Goal: Task Accomplishment & Management: Use online tool/utility

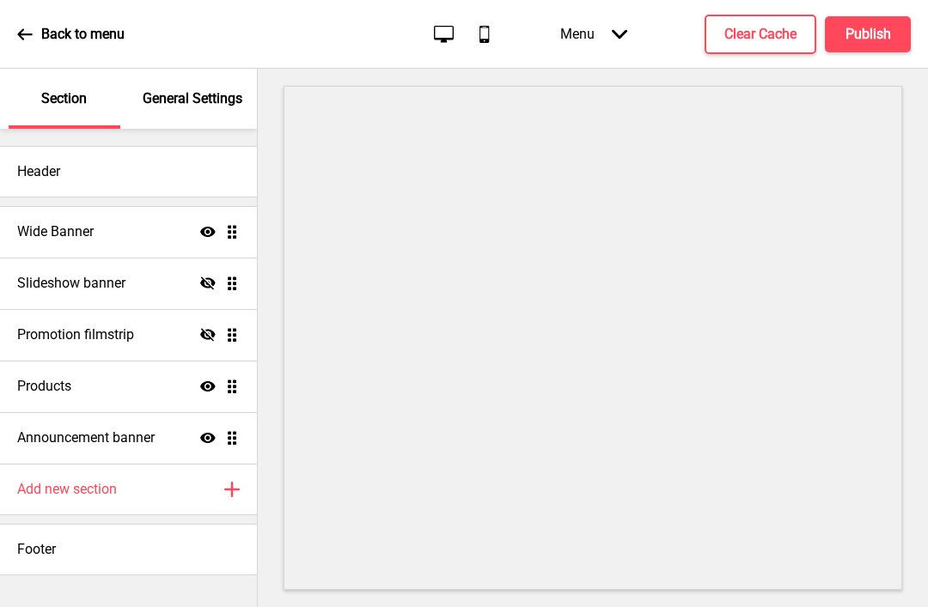
click at [215, 383] on icon "Show" at bounding box center [207, 386] width 15 height 15
click at [210, 379] on icon "Hide" at bounding box center [207, 386] width 15 height 15
click at [237, 399] on div "Products Show Drag" at bounding box center [128, 387] width 257 height 52
select select "list"
select select "side"
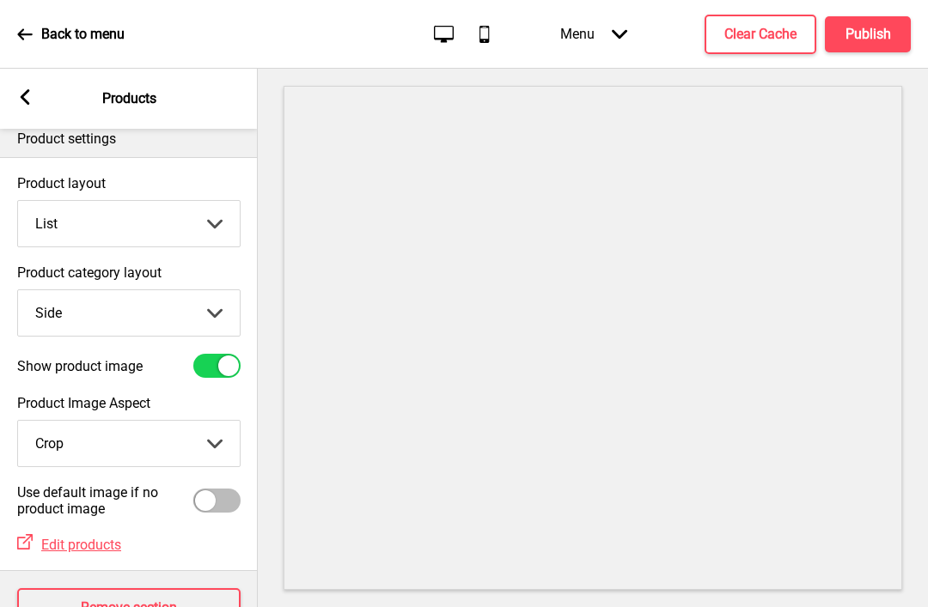
scroll to position [16, 0]
click at [45, 89] on div "Arrow left Products" at bounding box center [129, 99] width 258 height 60
click at [14, 34] on div "Back to menu Desktop Mobile Menu Arrow down Product Page Store Information Chec…" at bounding box center [464, 34] width 928 height 69
click at [98, 537] on span "Edit products" at bounding box center [81, 545] width 80 height 16
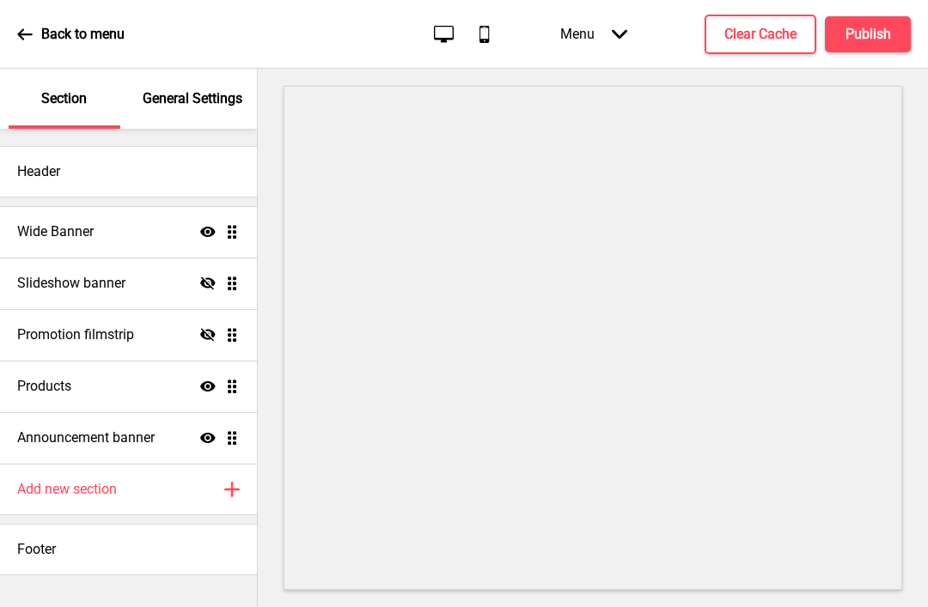
click at [628, 32] on div "Menu Arrow down" at bounding box center [593, 34] width 101 height 51
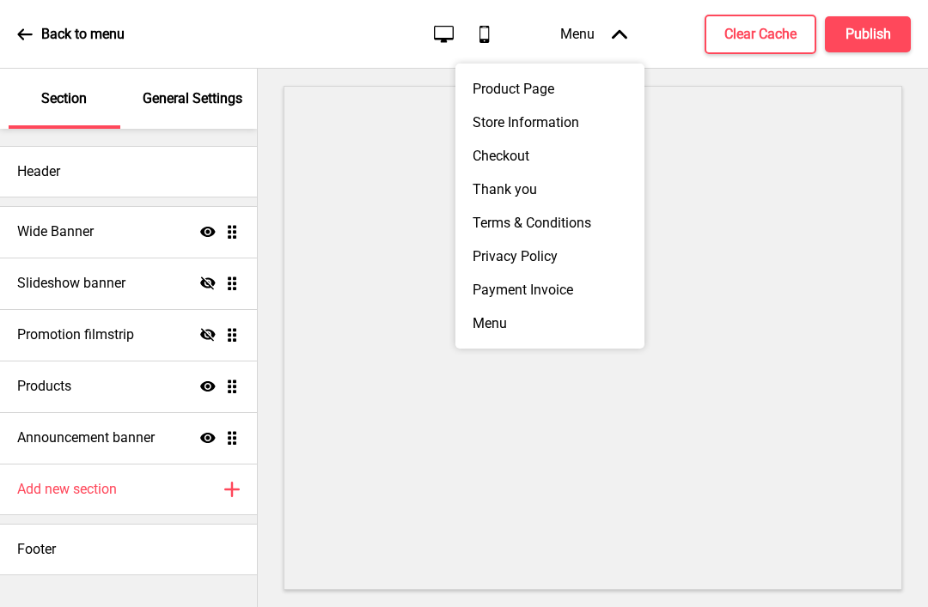
click at [539, 93] on div "Product Page" at bounding box center [549, 89] width 189 height 34
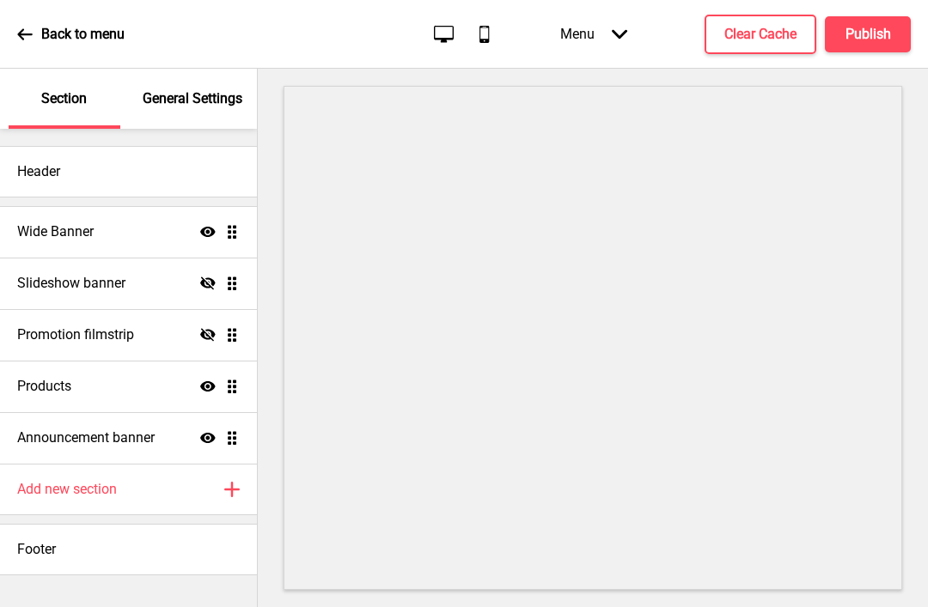
click at [161, 386] on div "Products Show Drag" at bounding box center [128, 387] width 257 height 52
select select "list"
select select "side"
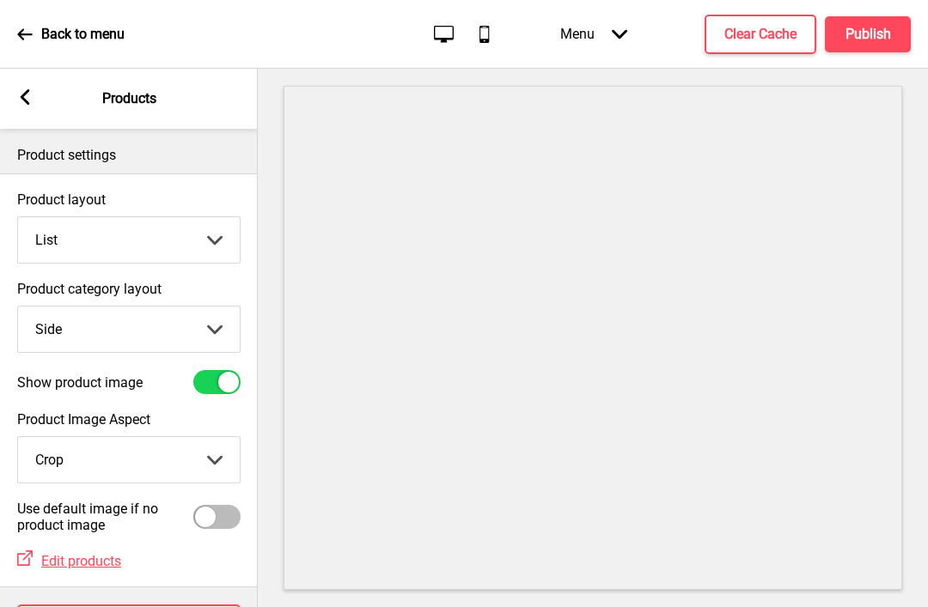
click at [222, 240] on select "Grid List" at bounding box center [129, 240] width 222 height 46
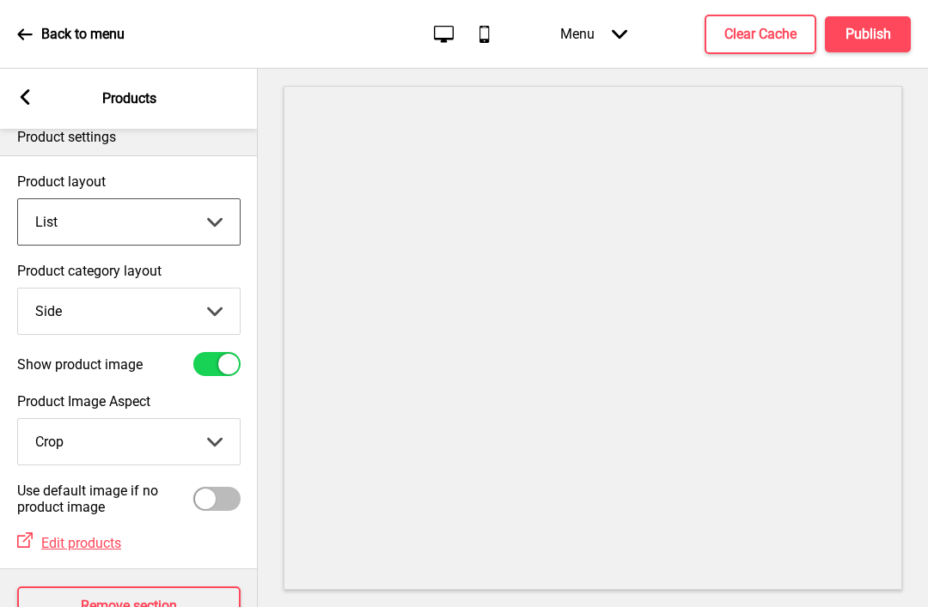
scroll to position [16, 0]
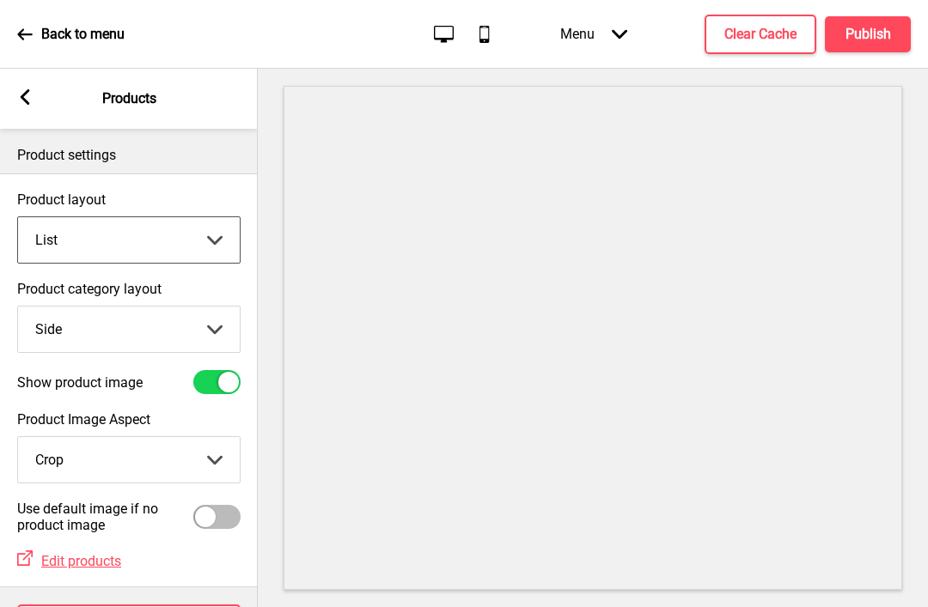
click at [32, 100] on rect at bounding box center [24, 96] width 15 height 15
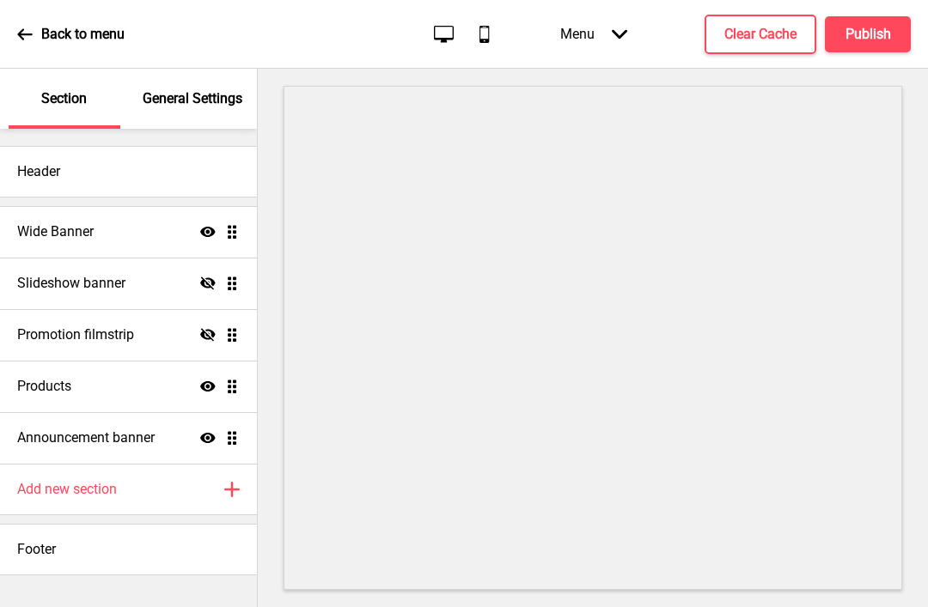
scroll to position [-2, 0]
click at [25, 86] on div "Section" at bounding box center [65, 99] width 112 height 60
click at [41, 40] on p "Back to menu" at bounding box center [82, 34] width 83 height 19
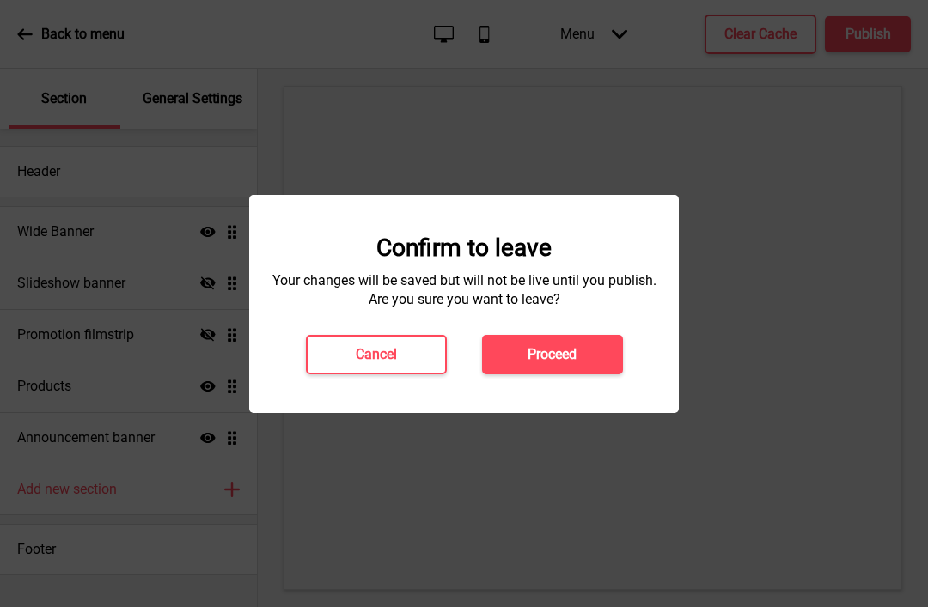
click at [565, 350] on h4 "Proceed" at bounding box center [551, 354] width 49 height 19
